Goal: Obtain resource: Download file/media

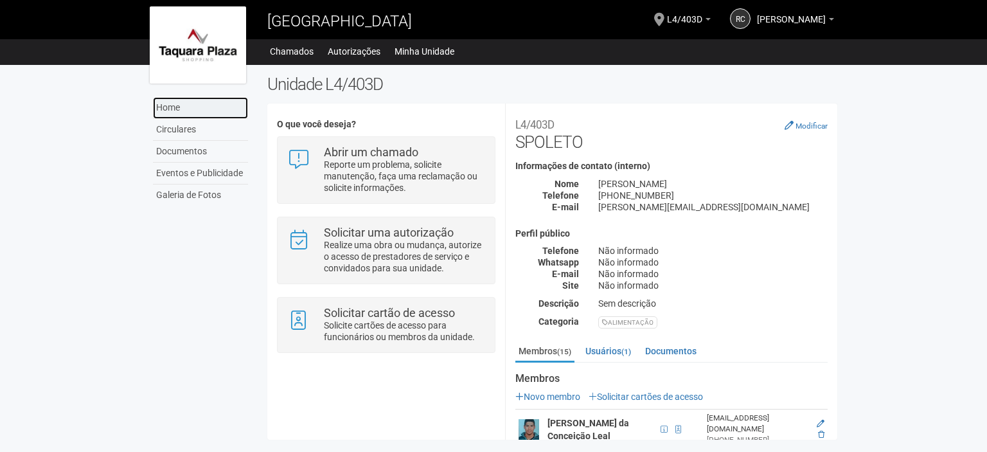
click at [208, 102] on link "Home" at bounding box center [200, 108] width 95 height 22
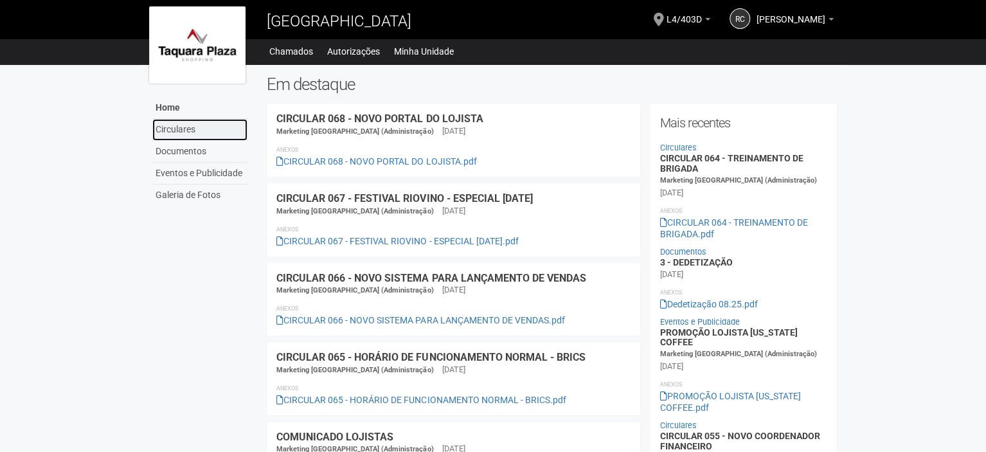
click at [211, 138] on link "Circulares" at bounding box center [199, 130] width 95 height 22
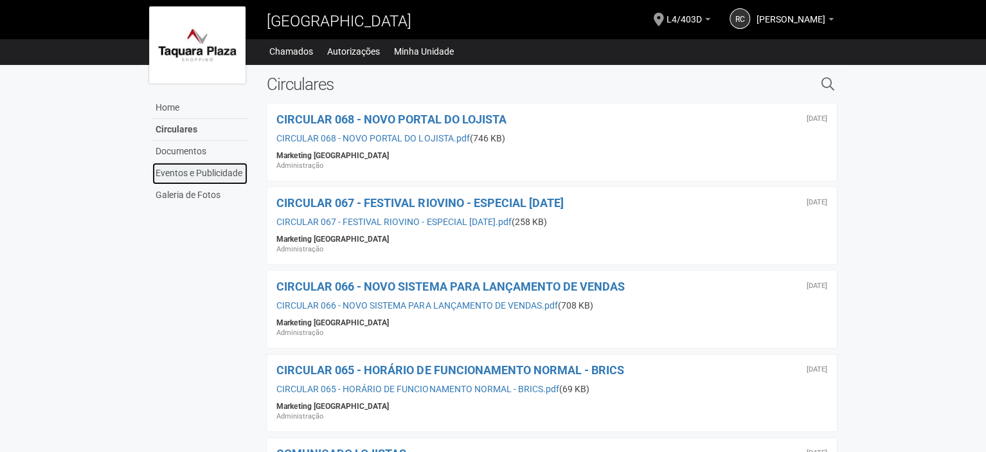
click at [194, 169] on link "Eventos e Publicidade" at bounding box center [199, 174] width 95 height 22
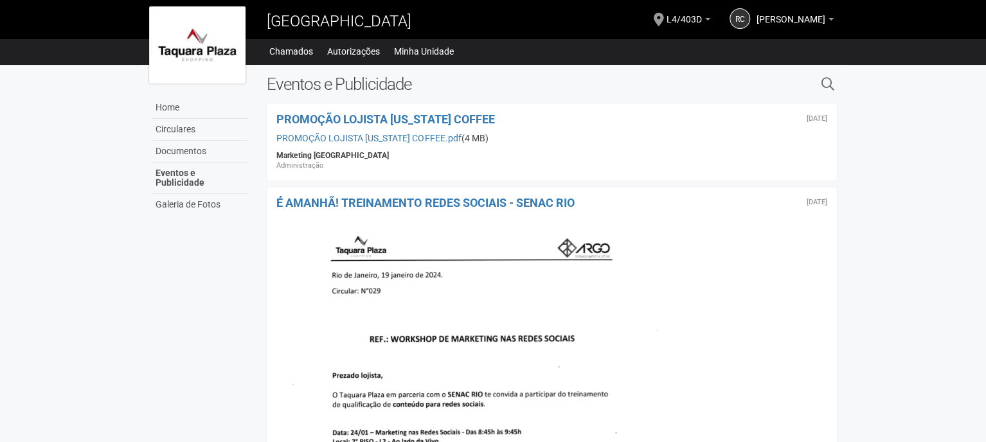
click at [938, 146] on body "Aguarde... [GEOGRAPHIC_DATA] RC [PERSON_NAME] [PERSON_NAME] DO NASCIMENTO [EMAI…" at bounding box center [493, 221] width 986 height 442
click at [213, 145] on link "Documentos" at bounding box center [199, 152] width 95 height 22
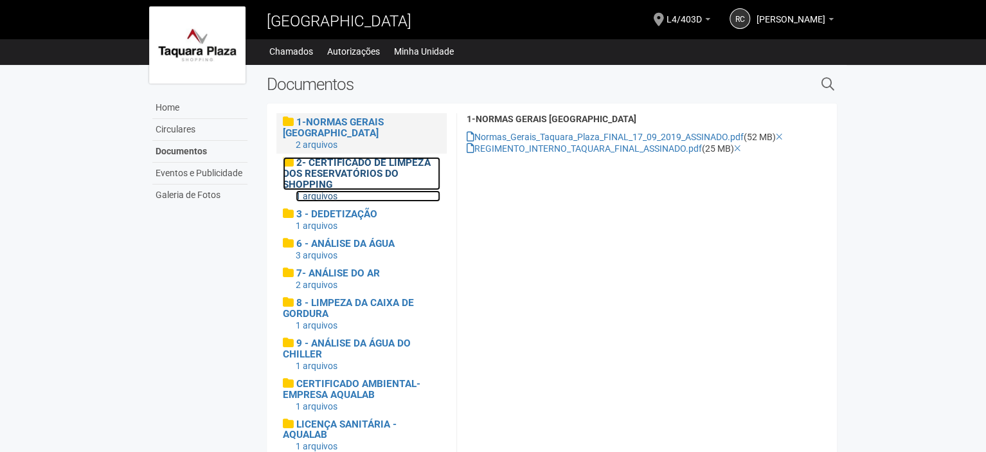
click at [386, 174] on span "2- CERTIFICADO DE LIMPEZA DOS RESERVATÓRIOS DO SHOPPING" at bounding box center [356, 173] width 147 height 33
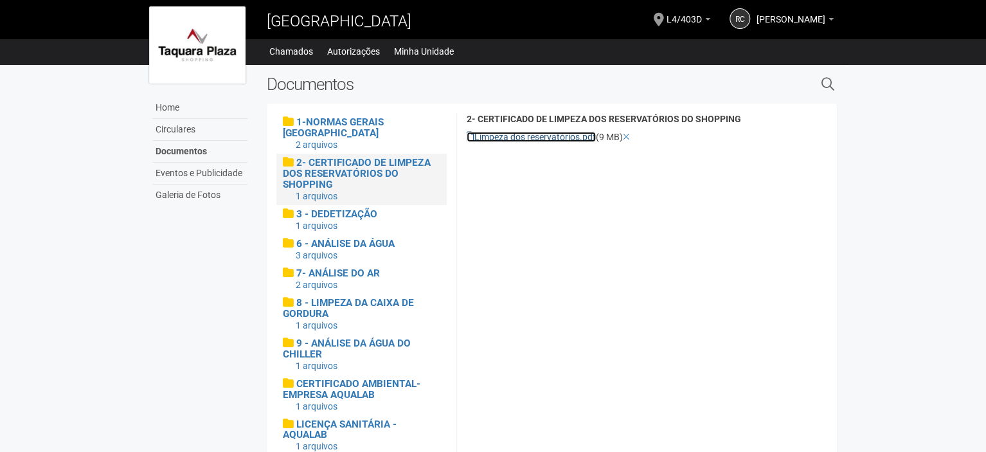
click at [504, 138] on link "Limpeza dos reservatórios.pdf" at bounding box center [531, 137] width 129 height 10
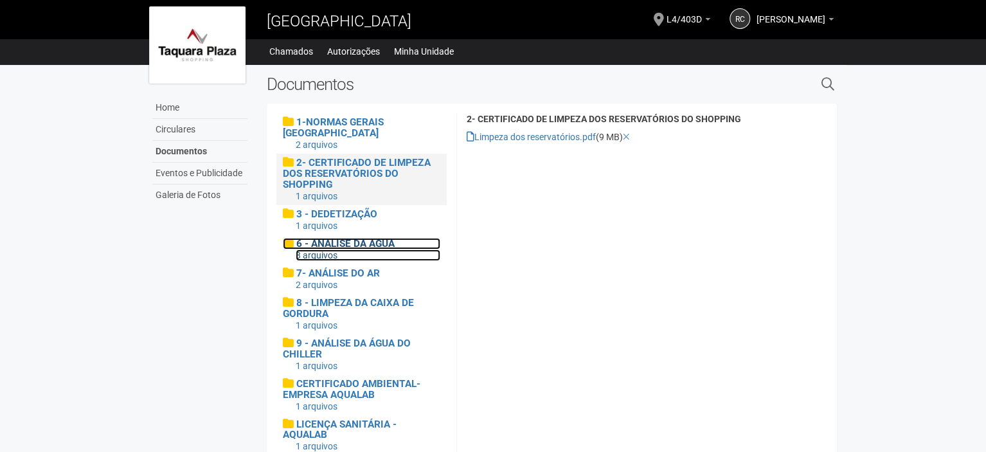
click at [348, 251] on div "3 arquivos" at bounding box center [368, 255] width 145 height 12
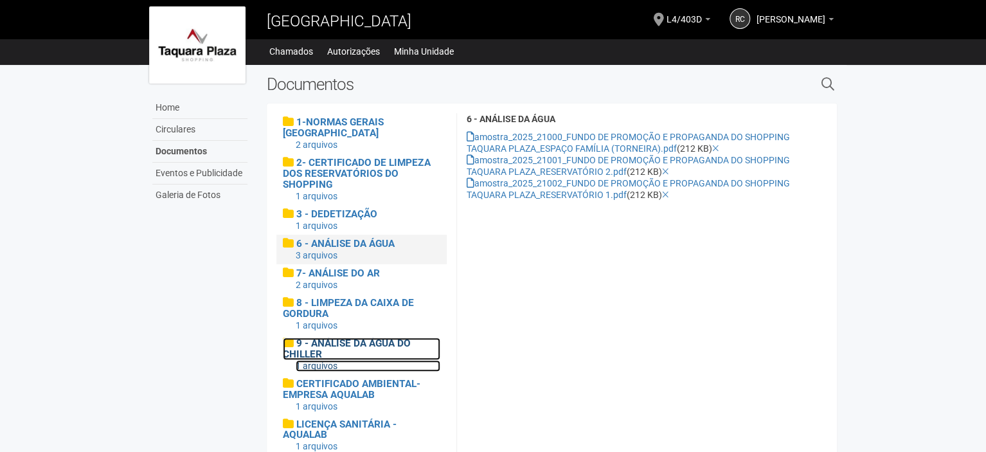
click at [329, 347] on span "9 - ANÁLISE DA ÁGUA DO CHILLER" at bounding box center [347, 348] width 128 height 22
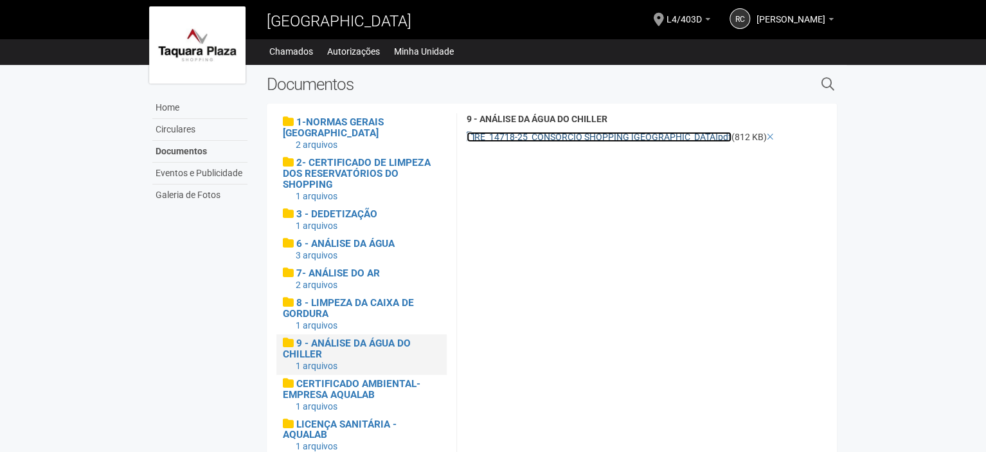
click at [553, 132] on link "RE_14718-25_CONSÓRCIO SHOPPING TAQUARA PLAZA.pdf" at bounding box center [599, 137] width 265 height 10
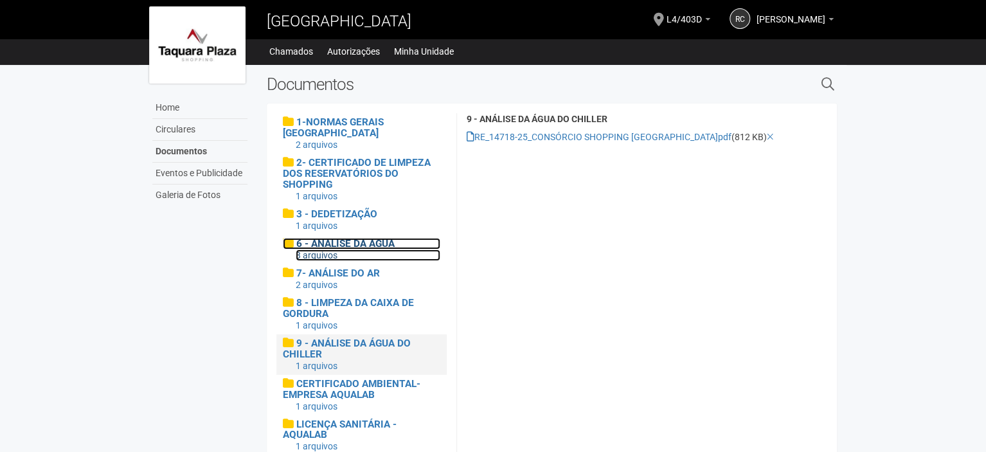
click at [349, 246] on span "6 - ANÁLISE DA ÁGUA" at bounding box center [345, 244] width 98 height 12
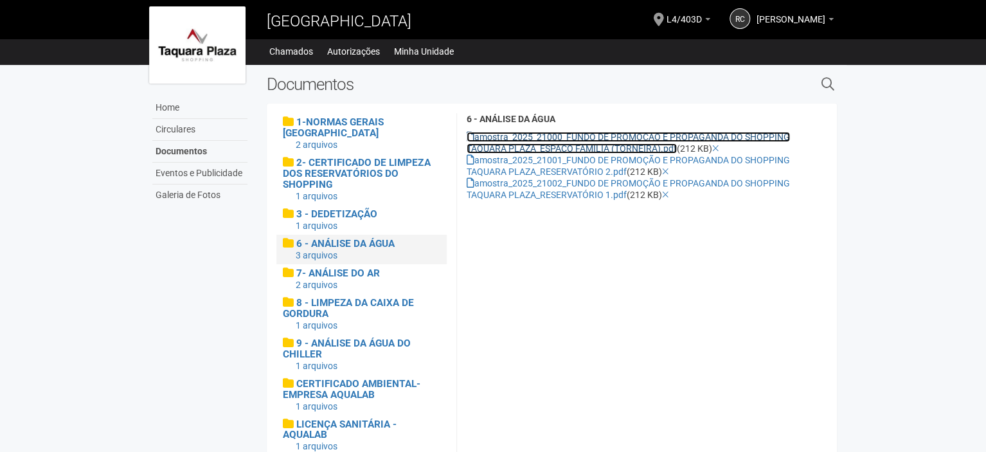
click at [517, 138] on link "amostra_2025_21000_FUNDO DE PROMOÇÃO E PROPAGANDA DO SHOPPING TAQUARA PLAZA_ESP…" at bounding box center [628, 143] width 323 height 22
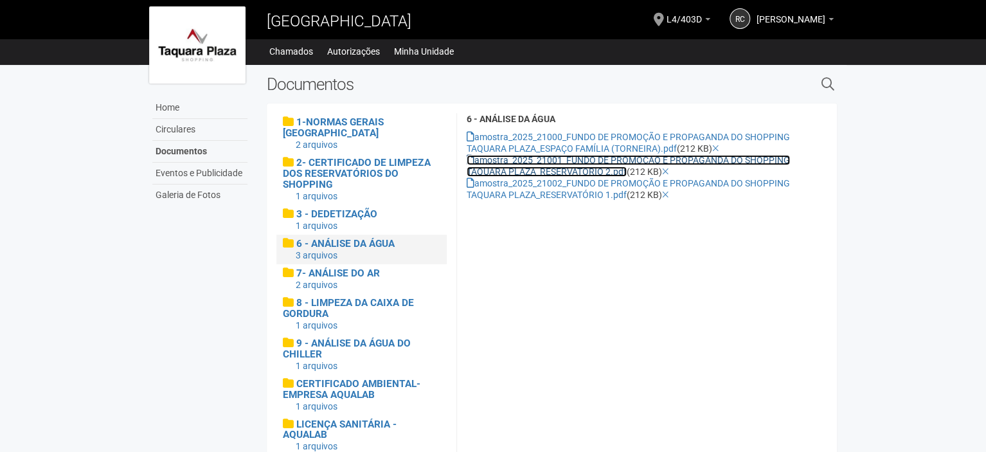
click at [522, 167] on link "amostra_2025_21001_FUNDO DE PROMOÇÃO E PROPAGANDA DO SHOPPING TAQUARA PLAZA_RES…" at bounding box center [628, 166] width 323 height 22
click at [491, 159] on link "amostra_2025_21001_FUNDO DE PROMOÇÃO E PROPAGANDA DO SHOPPING TAQUARA PLAZA_RES…" at bounding box center [628, 166] width 323 height 22
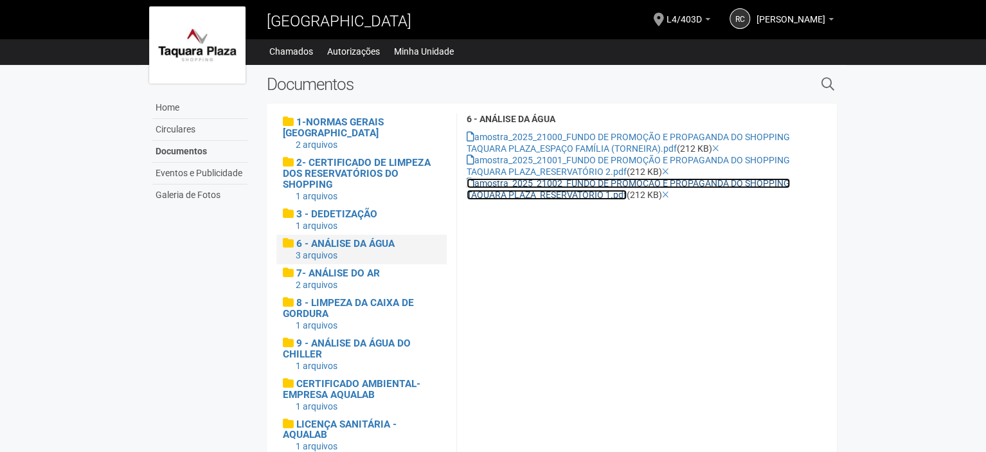
click at [496, 190] on link "amostra_2025_21002_FUNDO DE PROMOÇÃO E PROPAGANDA DO SHOPPING TAQUARA PLAZA_RES…" at bounding box center [628, 189] width 323 height 22
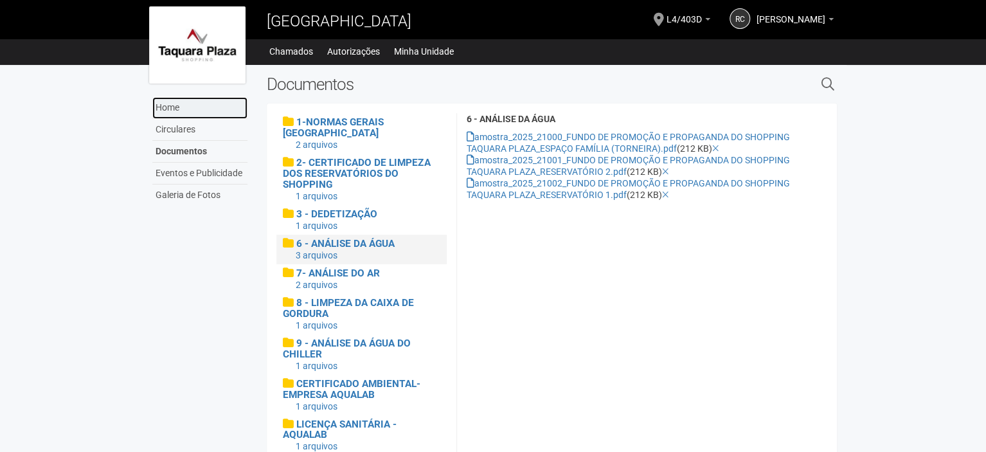
click at [170, 102] on link "Home" at bounding box center [199, 108] width 95 height 22
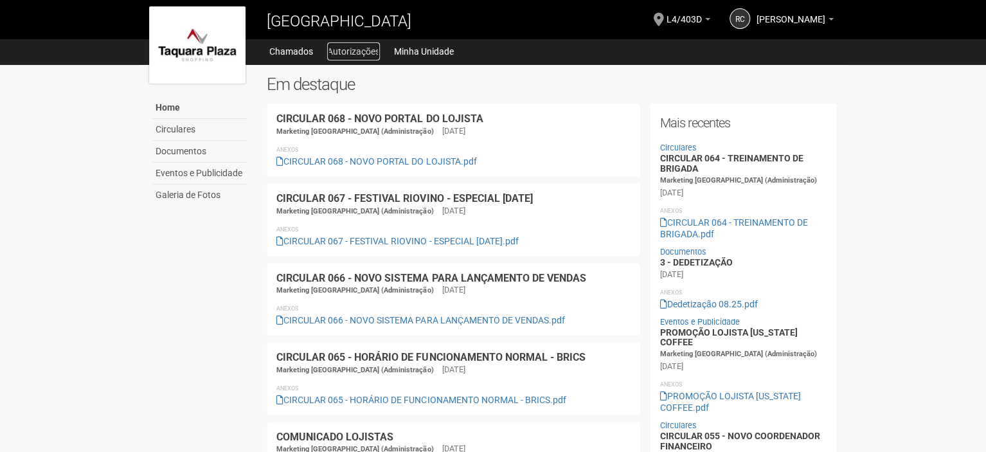
click at [352, 53] on link "Autorizações" at bounding box center [353, 51] width 53 height 18
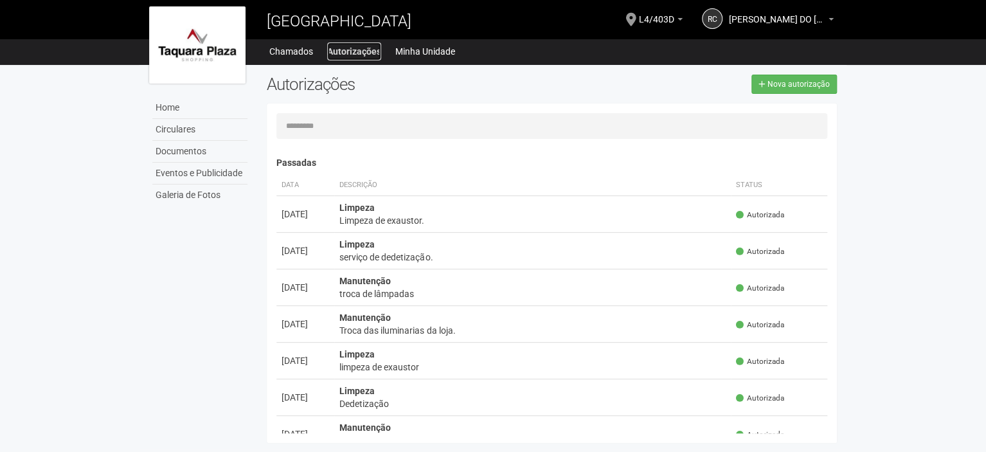
click at [359, 46] on link "Autorizações" at bounding box center [354, 51] width 54 height 18
